Goal: Complete application form

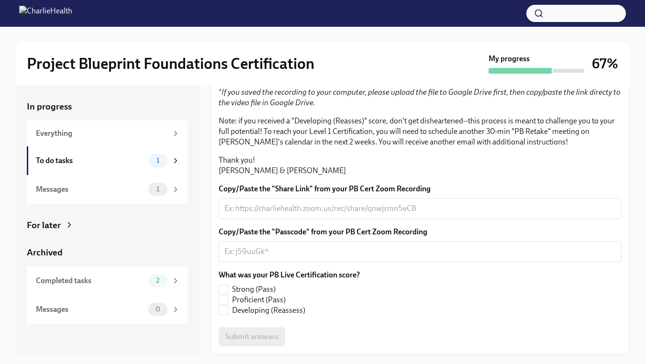
scroll to position [5, 0]
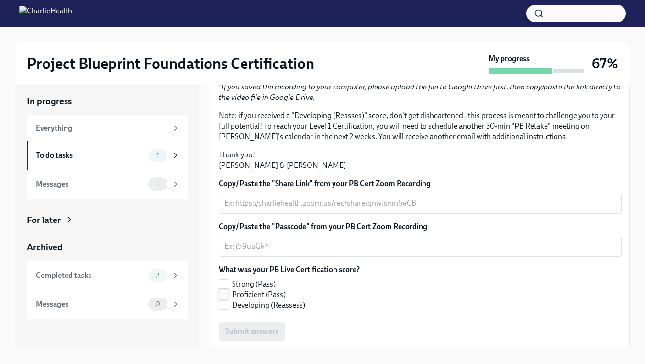
click at [229, 293] on label "Proficient (Pass)" at bounding box center [285, 294] width 133 height 11
click at [228, 293] on input "Proficient (Pass)" at bounding box center [223, 294] width 9 height 9
checkbox input "true"
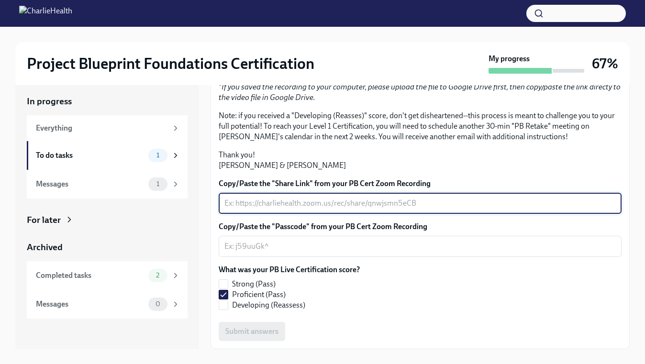
click at [234, 209] on textarea "Copy/Paste the "Share Link" from your PB Cert Zoom Recording" at bounding box center [419, 203] width 391 height 11
paste textarea "[URL][DOMAIN_NAME]"
type textarea "[URL][DOMAIN_NAME]"
click at [282, 252] on textarea "Copy/Paste the "Passcode" from your PB Cert Zoom Recording" at bounding box center [419, 246] width 391 height 11
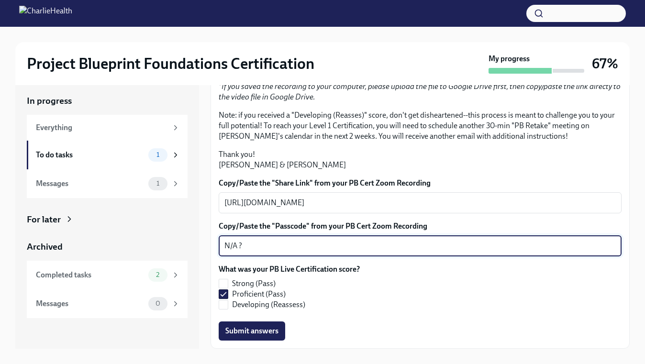
scroll to position [215, 0]
type textarea "N/A ?"
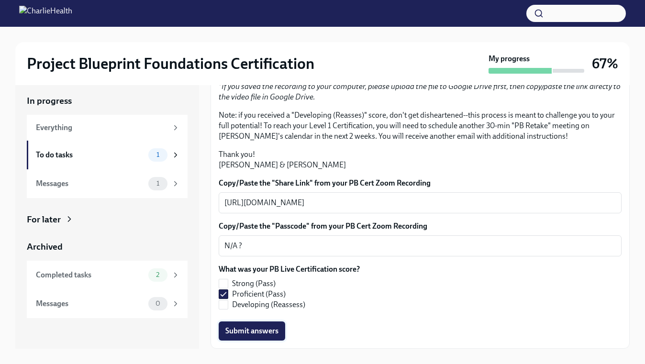
click at [273, 331] on span "Submit answers" at bounding box center [251, 331] width 53 height 10
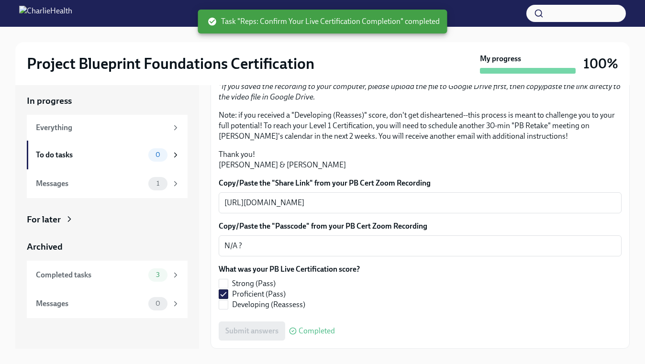
scroll to position [17, 0]
